Goal: Information Seeking & Learning: Check status

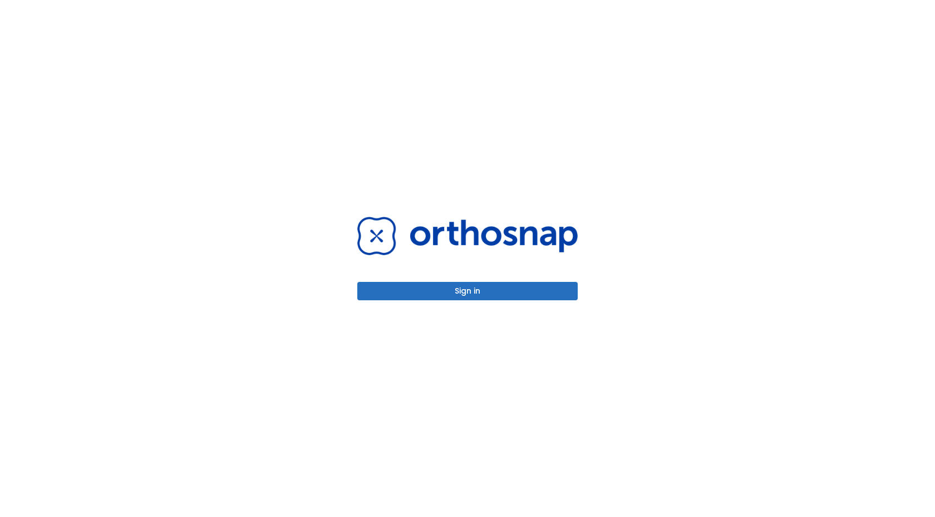
click at [451, 291] on button "Sign in" at bounding box center [467, 291] width 220 height 18
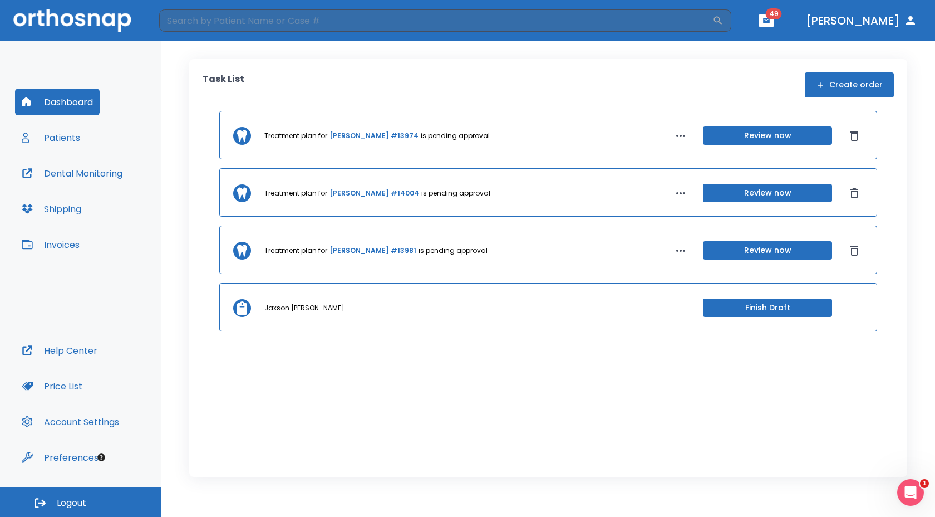
click at [68, 133] on button "Patients" at bounding box center [51, 137] width 72 height 27
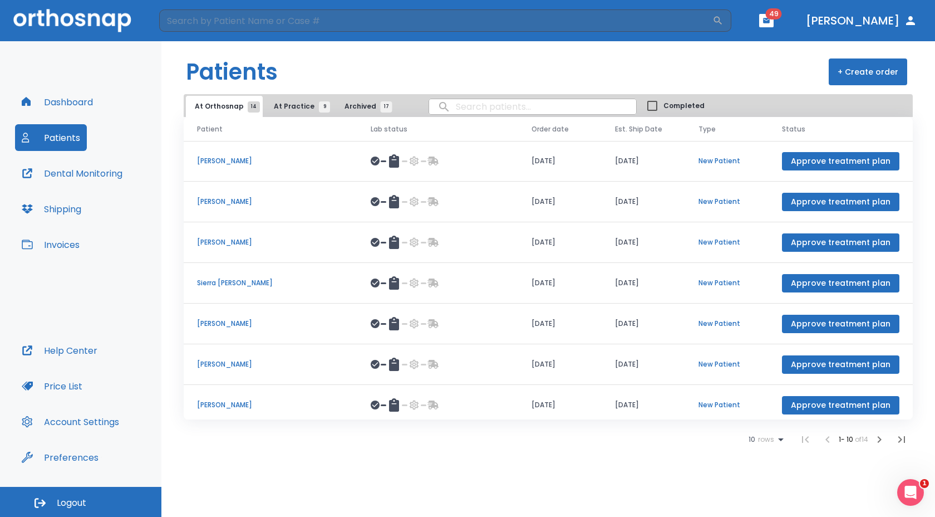
click at [278, 106] on span "At Practice 9" at bounding box center [299, 106] width 51 height 10
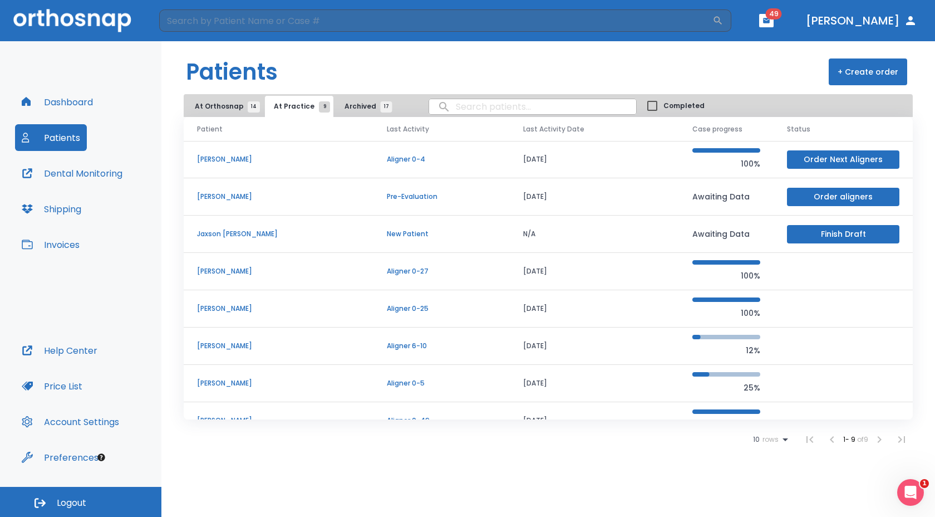
scroll to position [3, 0]
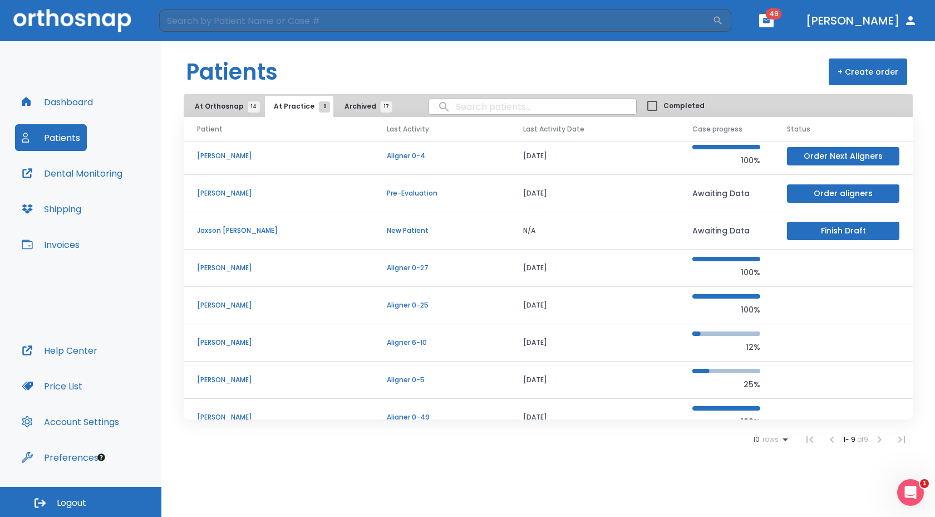
click at [448, 101] on input "search" at bounding box center [532, 107] width 207 height 22
type input "Grella"
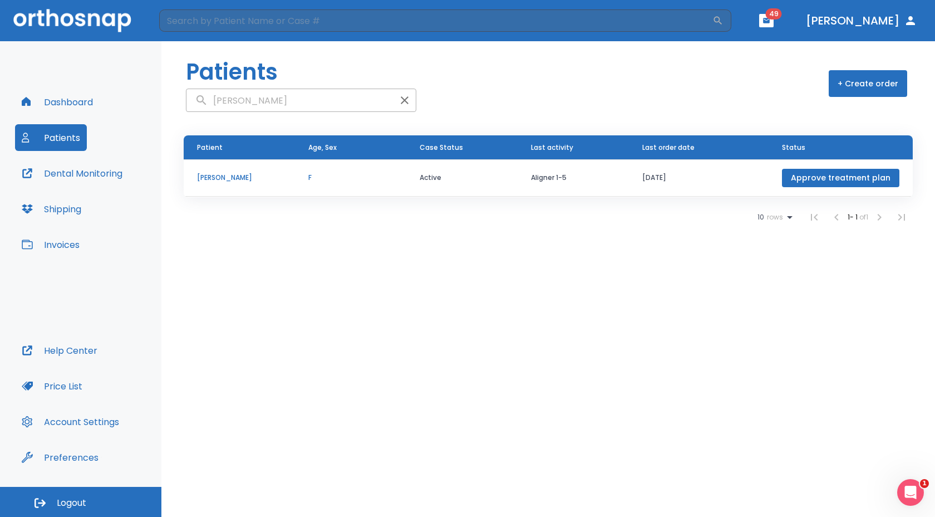
click at [223, 176] on p "Eliese Grella" at bounding box center [239, 178] width 85 height 10
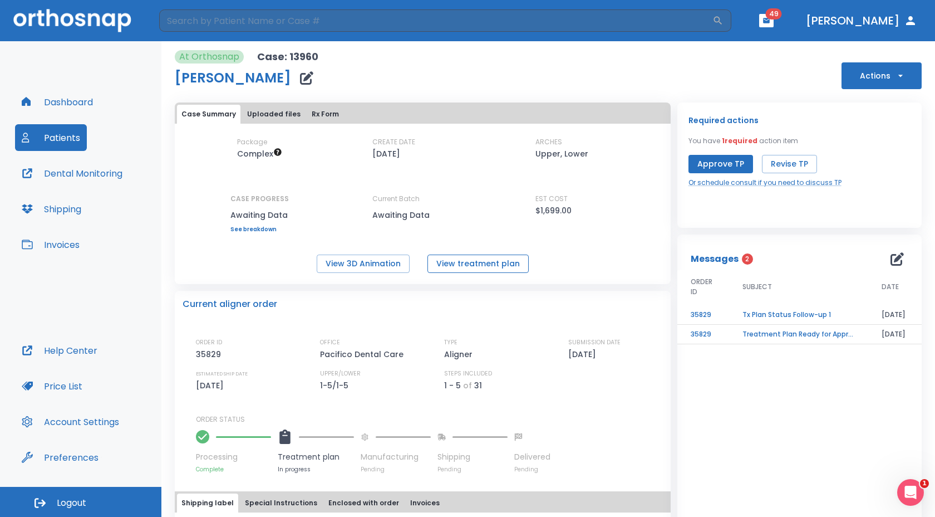
click at [434, 263] on button "View treatment plan" at bounding box center [478, 263] width 101 height 18
